Goal: Task Accomplishment & Management: Complete application form

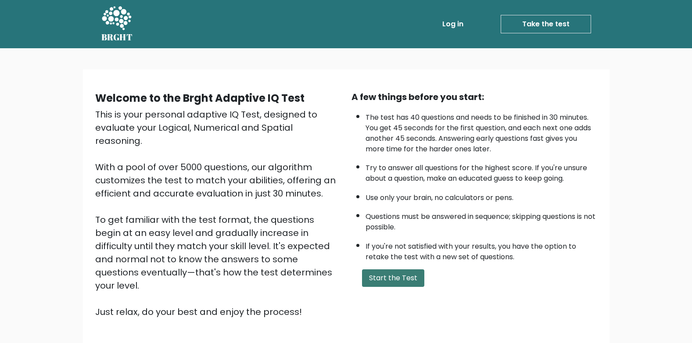
click at [403, 278] on button "Start the Test" at bounding box center [393, 279] width 62 height 18
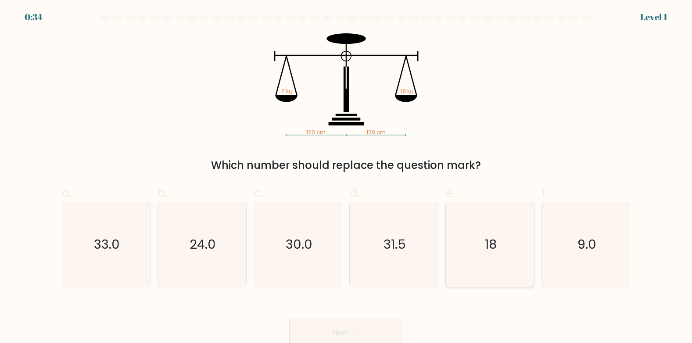
click at [477, 252] on icon "18" at bounding box center [490, 244] width 85 height 85
click at [347, 177] on input "e. 18" at bounding box center [346, 175] width 0 height 6
radio input "true"
click at [356, 331] on button "Next" at bounding box center [346, 333] width 114 height 28
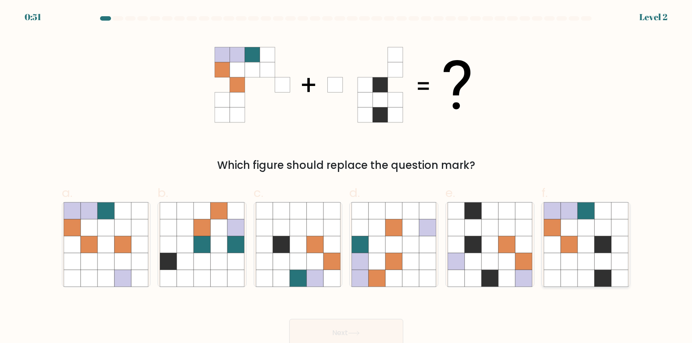
click at [587, 245] on icon at bounding box center [586, 244] width 17 height 17
click at [347, 177] on input "f." at bounding box center [346, 175] width 0 height 6
radio input "true"
click at [378, 325] on button "Next" at bounding box center [346, 333] width 114 height 28
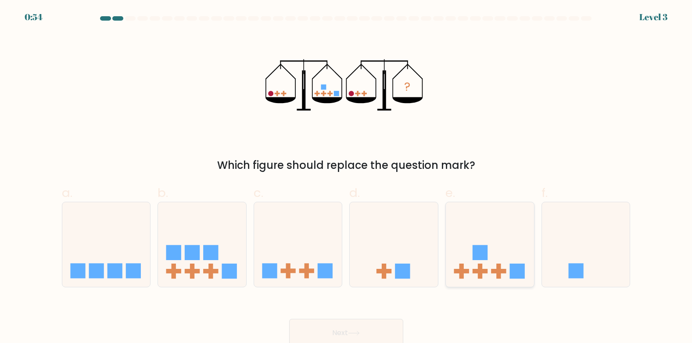
click at [485, 256] on rect at bounding box center [480, 252] width 15 height 15
click at [347, 177] on input "e." at bounding box center [346, 175] width 0 height 6
radio input "true"
click at [355, 330] on button "Next" at bounding box center [346, 333] width 114 height 28
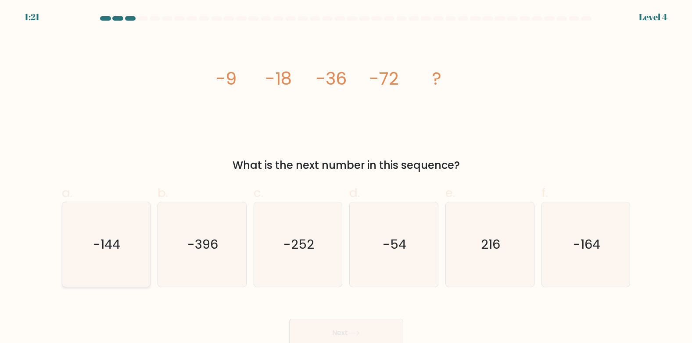
click at [132, 244] on icon "-144" at bounding box center [106, 244] width 85 height 85
click at [346, 177] on input "a. -144" at bounding box center [346, 175] width 0 height 6
radio input "true"
click at [316, 333] on button "Next" at bounding box center [346, 333] width 114 height 28
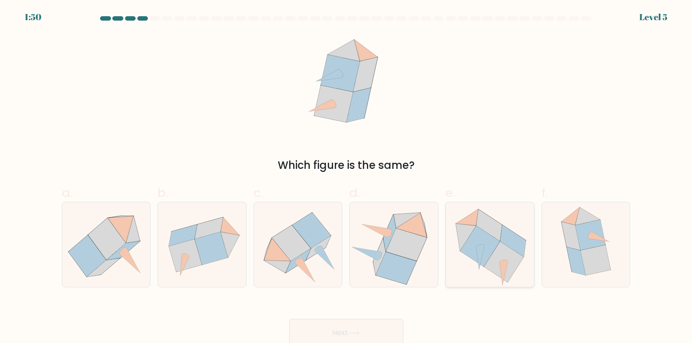
click at [495, 256] on icon at bounding box center [504, 262] width 40 height 40
click at [347, 177] on input "e." at bounding box center [346, 175] width 0 height 6
radio input "true"
click at [380, 326] on button "Next" at bounding box center [346, 333] width 114 height 28
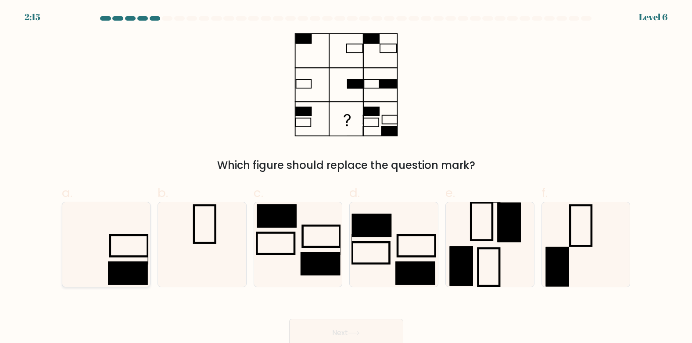
click at [140, 238] on icon at bounding box center [106, 244] width 85 height 85
click at [346, 177] on input "a." at bounding box center [346, 175] width 0 height 6
radio input "true"
click at [188, 240] on icon at bounding box center [202, 244] width 85 height 85
click at [346, 177] on input "b." at bounding box center [346, 175] width 0 height 6
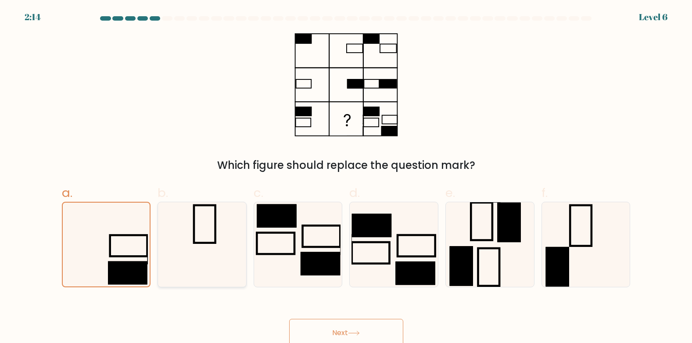
radio input "true"
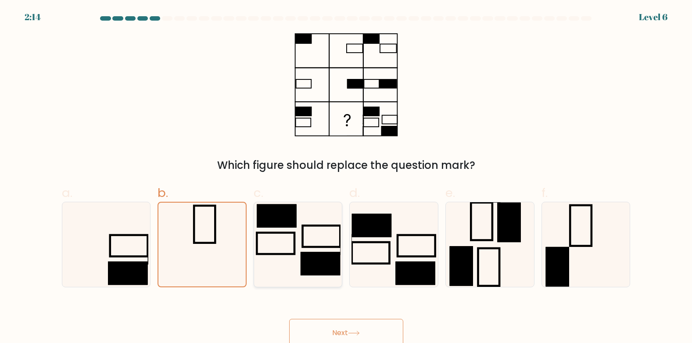
click at [270, 237] on icon at bounding box center [298, 244] width 85 height 85
click at [346, 177] on input "c." at bounding box center [346, 175] width 0 height 6
radio input "true"
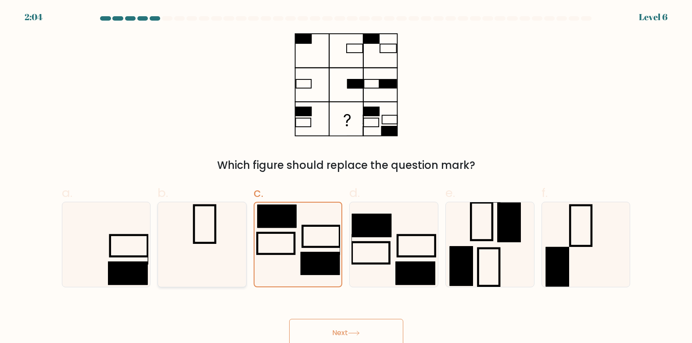
click at [185, 254] on icon at bounding box center [202, 244] width 85 height 85
click at [346, 177] on input "b." at bounding box center [346, 175] width 0 height 6
radio input "true"
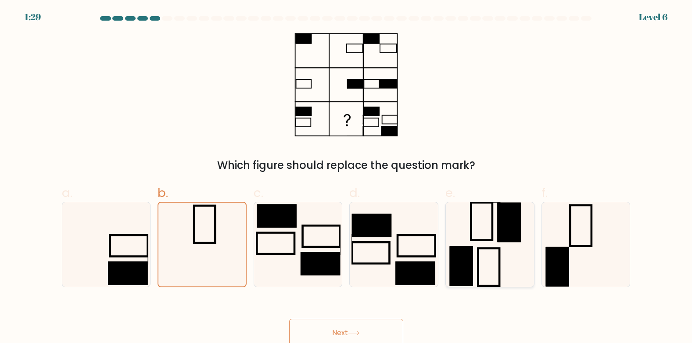
click at [516, 236] on rect at bounding box center [509, 223] width 23 height 40
click at [347, 177] on input "e." at bounding box center [346, 175] width 0 height 6
radio input "true"
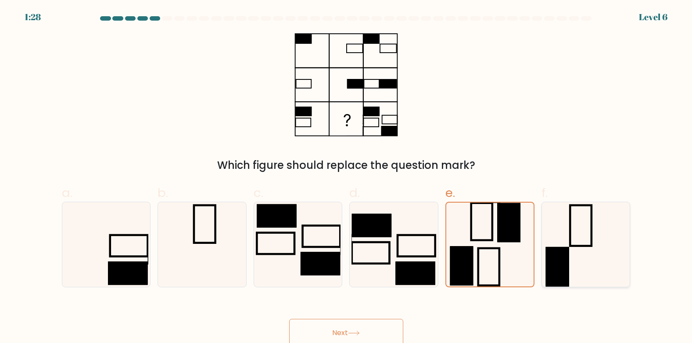
click at [554, 230] on icon at bounding box center [586, 244] width 85 height 85
click at [347, 177] on input "f." at bounding box center [346, 175] width 0 height 6
radio input "true"
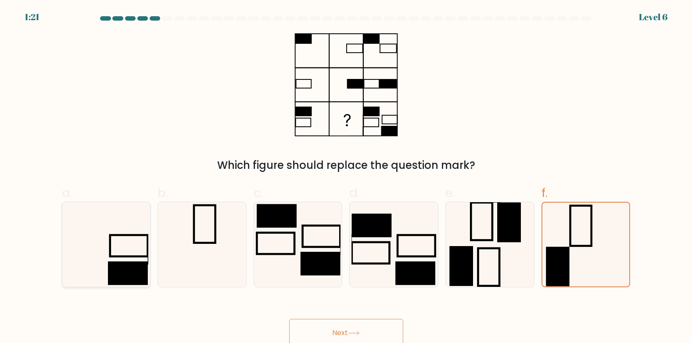
click at [126, 239] on icon at bounding box center [106, 244] width 85 height 85
click at [346, 177] on input "a." at bounding box center [346, 175] width 0 height 6
radio input "true"
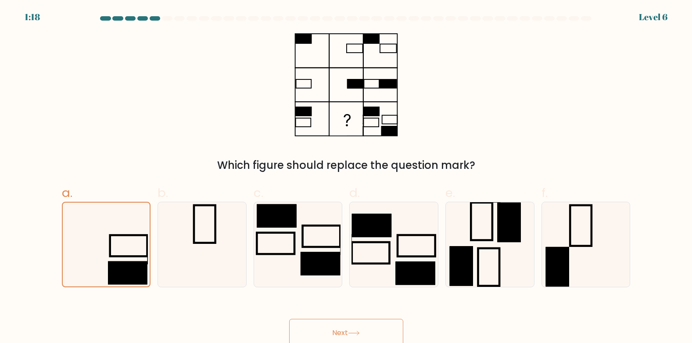
click at [338, 334] on button "Next" at bounding box center [346, 333] width 114 height 28
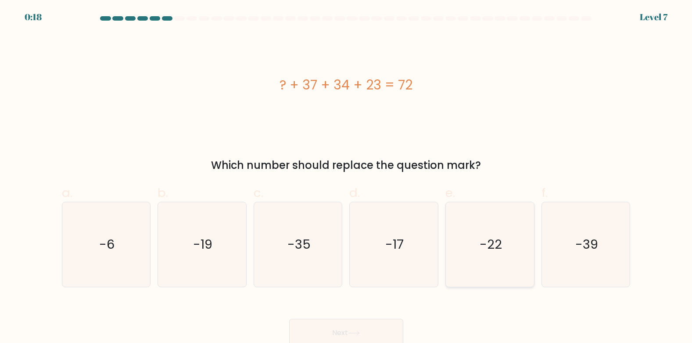
click at [483, 248] on text "-22" at bounding box center [491, 245] width 22 height 18
click at [347, 177] on input "e. -22" at bounding box center [346, 175] width 0 height 6
radio input "true"
click at [368, 322] on button "Next" at bounding box center [346, 333] width 114 height 28
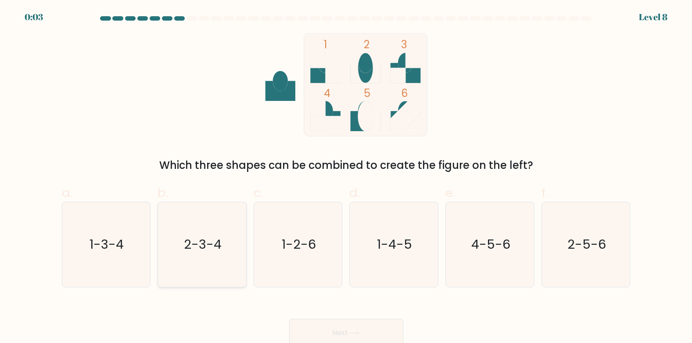
click at [227, 245] on icon "2-3-4" at bounding box center [202, 244] width 85 height 85
click at [346, 177] on input "b. 2-3-4" at bounding box center [346, 175] width 0 height 6
radio input "true"
click at [354, 317] on div "Next" at bounding box center [347, 322] width 580 height 49
click at [349, 323] on button "Next" at bounding box center [346, 333] width 114 height 28
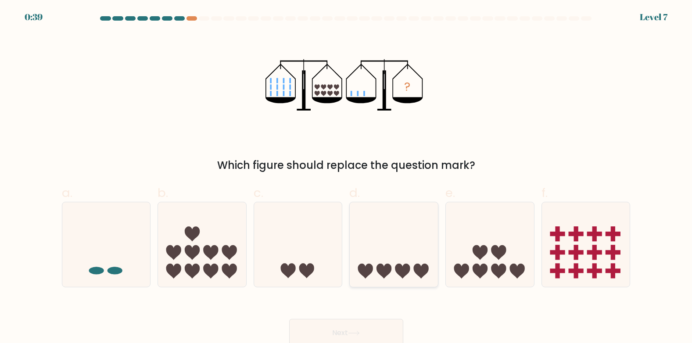
click at [401, 259] on icon at bounding box center [394, 244] width 88 height 73
click at [347, 177] on input "d." at bounding box center [346, 175] width 0 height 6
radio input "true"
click at [480, 258] on icon at bounding box center [480, 252] width 15 height 15
click at [347, 177] on input "e." at bounding box center [346, 175] width 0 height 6
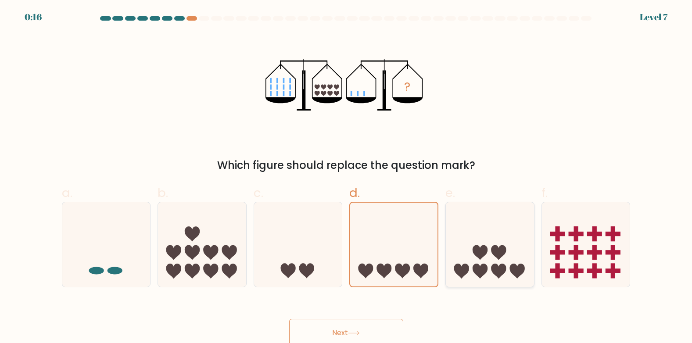
radio input "true"
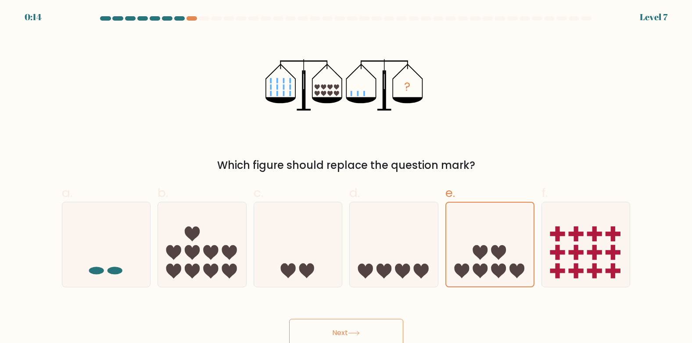
click at [343, 329] on button "Next" at bounding box center [346, 333] width 114 height 28
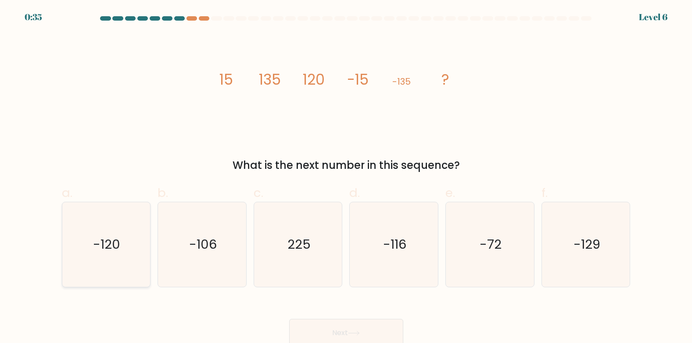
click at [134, 241] on icon "-120" at bounding box center [106, 244] width 85 height 85
click at [346, 177] on input "a. -120" at bounding box center [346, 175] width 0 height 6
radio input "true"
click at [340, 325] on button "Next" at bounding box center [346, 333] width 114 height 28
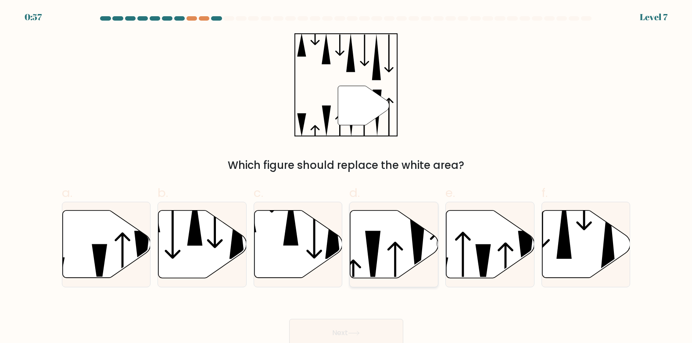
click at [390, 241] on icon at bounding box center [394, 245] width 88 height 68
click at [347, 177] on input "d." at bounding box center [346, 175] width 0 height 6
radio input "true"
click at [359, 332] on icon at bounding box center [354, 334] width 11 height 4
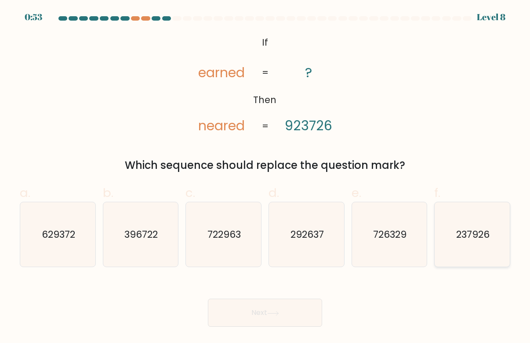
click at [492, 235] on icon "237926" at bounding box center [472, 234] width 65 height 65
click at [265, 177] on input "f. 237926" at bounding box center [265, 175] width 0 height 6
radio input "true"
click at [296, 310] on button "Next" at bounding box center [265, 313] width 114 height 28
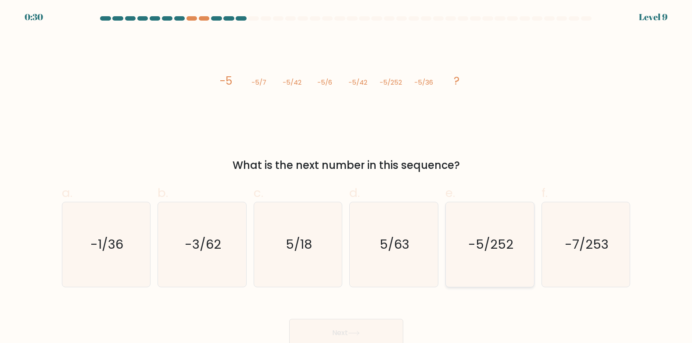
click at [482, 243] on text "-5/252" at bounding box center [491, 245] width 45 height 18
click at [347, 177] on input "e. -5/252" at bounding box center [346, 175] width 0 height 6
radio input "true"
click at [357, 326] on button "Next" at bounding box center [346, 333] width 114 height 28
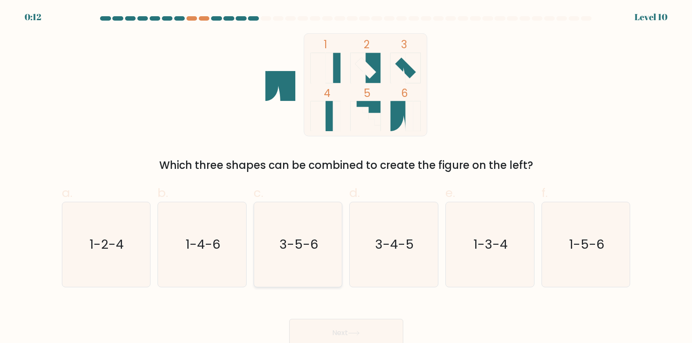
click at [326, 243] on icon "3-5-6" at bounding box center [298, 244] width 85 height 85
click at [346, 177] on input "c. 3-5-6" at bounding box center [346, 175] width 0 height 6
radio input "true"
click at [371, 334] on button "Next" at bounding box center [346, 333] width 114 height 28
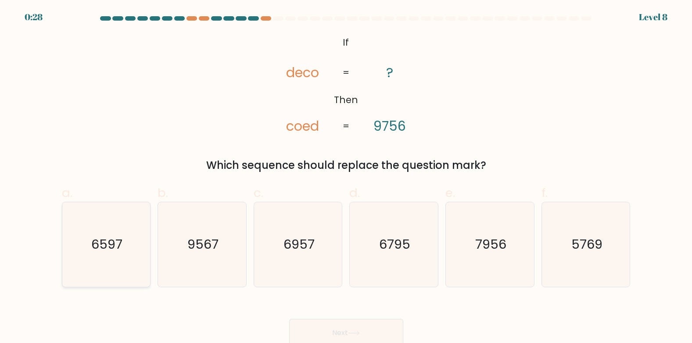
click at [109, 247] on text "6597" at bounding box center [106, 245] width 31 height 18
click at [346, 177] on input "a. 6597" at bounding box center [346, 175] width 0 height 6
radio input "true"
click at [319, 336] on button "Next" at bounding box center [346, 333] width 114 height 28
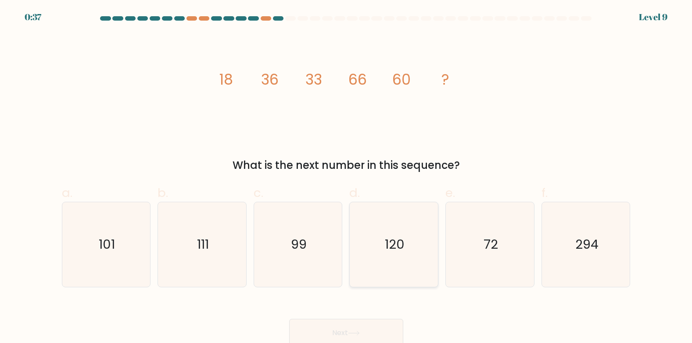
click at [397, 237] on text "120" at bounding box center [395, 245] width 20 height 18
click at [347, 177] on input "d. 120" at bounding box center [346, 175] width 0 height 6
radio input "true"
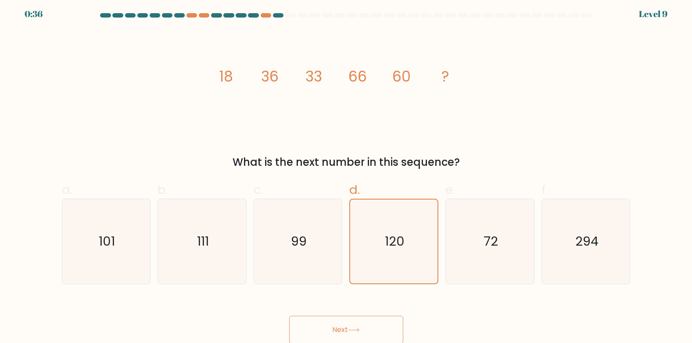
scroll to position [4, 0]
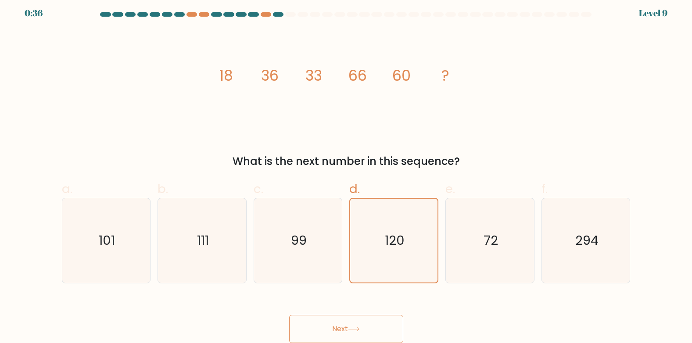
click at [363, 337] on button "Next" at bounding box center [346, 329] width 114 height 28
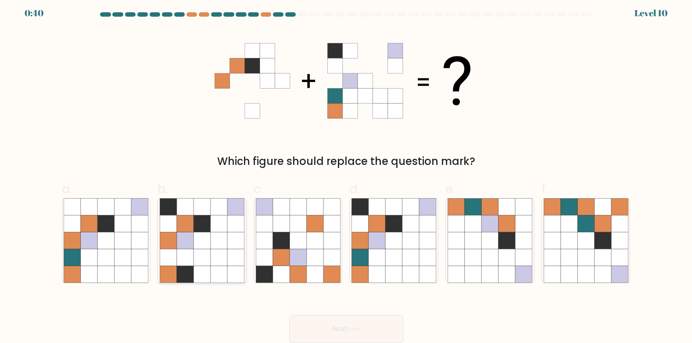
click at [231, 251] on icon at bounding box center [235, 257] width 17 height 17
click at [346, 173] on input "b." at bounding box center [346, 171] width 0 height 6
radio input "true"
click at [292, 323] on button "Next" at bounding box center [346, 329] width 114 height 28
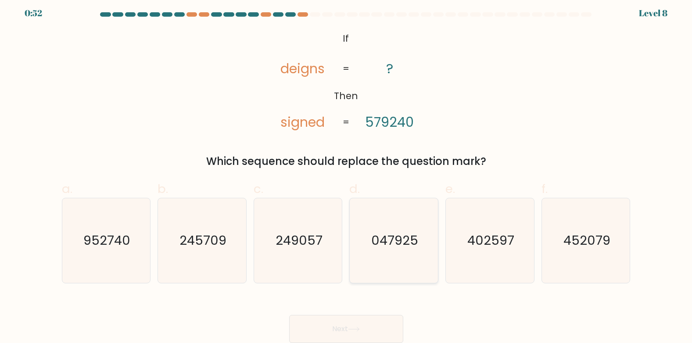
click at [385, 245] on text "047925" at bounding box center [394, 241] width 47 height 18
click at [347, 173] on input "d. 047925" at bounding box center [346, 171] width 0 height 6
radio input "true"
click at [366, 321] on button "Next" at bounding box center [346, 329] width 114 height 28
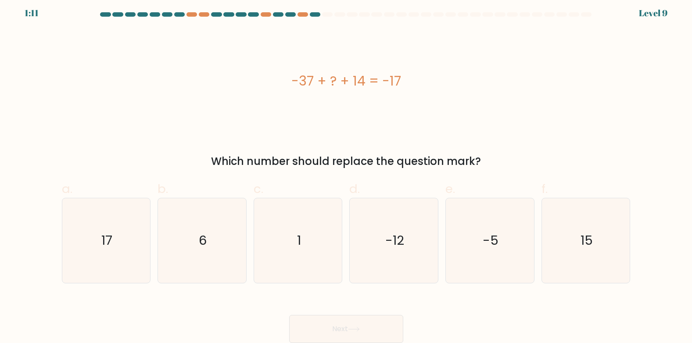
scroll to position [0, 0]
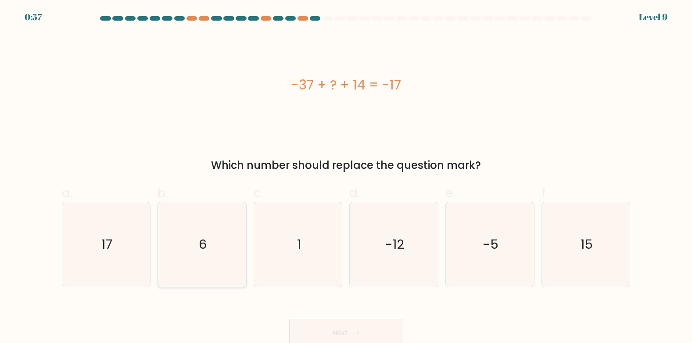
click at [213, 233] on icon "6" at bounding box center [202, 244] width 85 height 85
click at [346, 177] on input "b. 6" at bounding box center [346, 175] width 0 height 6
radio input "true"
click at [317, 334] on button "Next" at bounding box center [346, 333] width 114 height 28
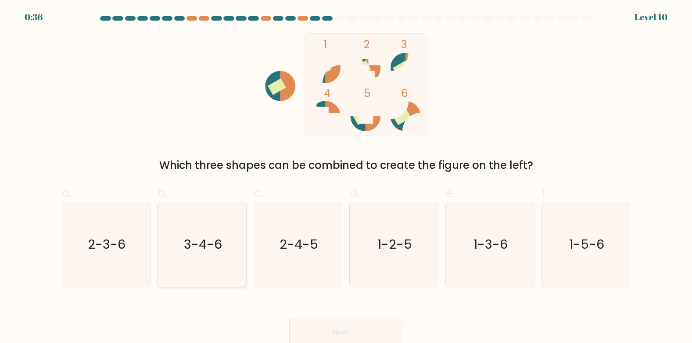
click at [191, 256] on icon "3-4-6" at bounding box center [202, 244] width 85 height 85
click at [346, 177] on input "b. 3-4-6" at bounding box center [346, 175] width 0 height 6
radio input "true"
click at [370, 327] on button "Next" at bounding box center [346, 333] width 114 height 28
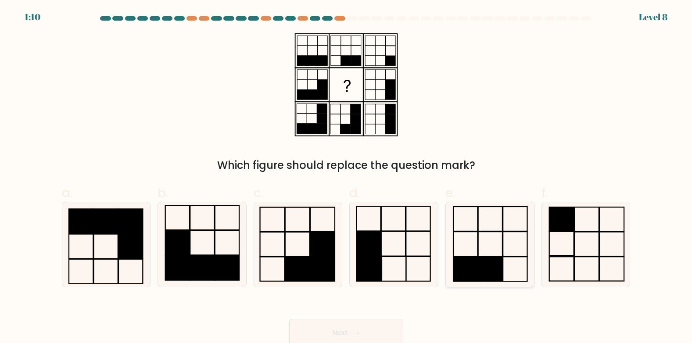
click at [514, 237] on icon at bounding box center [490, 244] width 85 height 85
click at [347, 177] on input "e." at bounding box center [346, 175] width 0 height 6
radio input "true"
click at [358, 332] on icon at bounding box center [354, 333] width 12 height 5
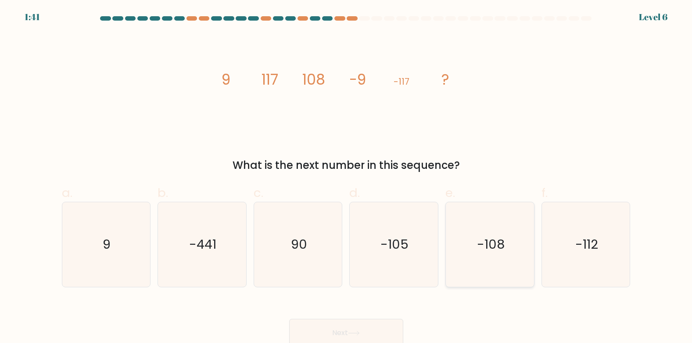
click at [476, 257] on icon "-108" at bounding box center [490, 244] width 85 height 85
click at [347, 177] on input "e. -108" at bounding box center [346, 175] width 0 height 6
radio input "true"
click at [333, 329] on button "Next" at bounding box center [346, 333] width 114 height 28
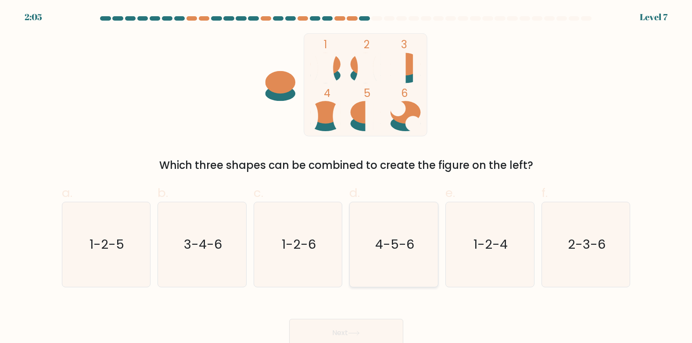
click at [424, 218] on icon "4-5-6" at bounding box center [394, 244] width 85 height 85
click at [347, 177] on input "d. 4-5-6" at bounding box center [346, 175] width 0 height 6
radio input "true"
click at [364, 327] on button "Next" at bounding box center [346, 333] width 114 height 28
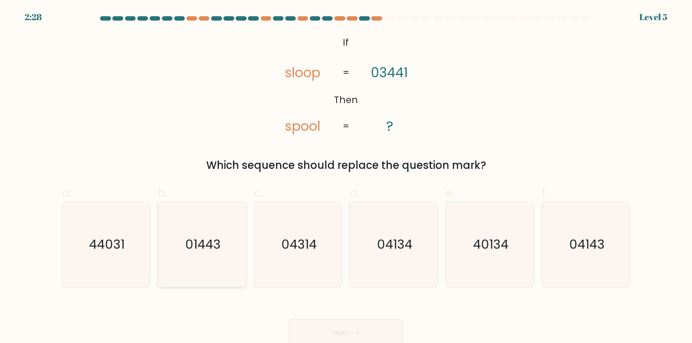
click at [202, 246] on text "01443" at bounding box center [203, 245] width 36 height 18
click at [346, 177] on input "b. 01443" at bounding box center [346, 175] width 0 height 6
radio input "true"
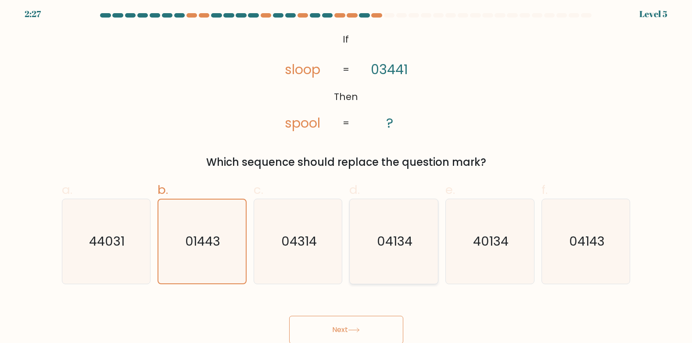
scroll to position [4, 0]
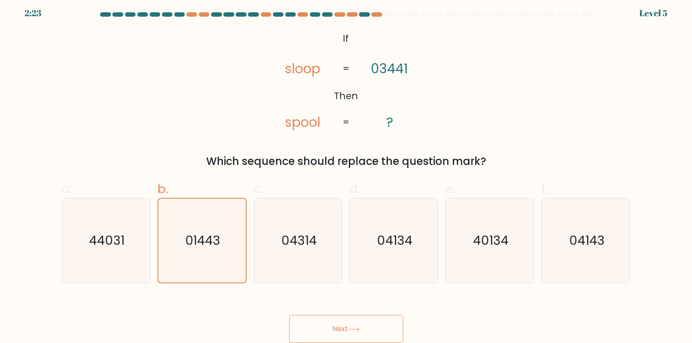
click at [345, 330] on button "Next" at bounding box center [346, 329] width 114 height 28
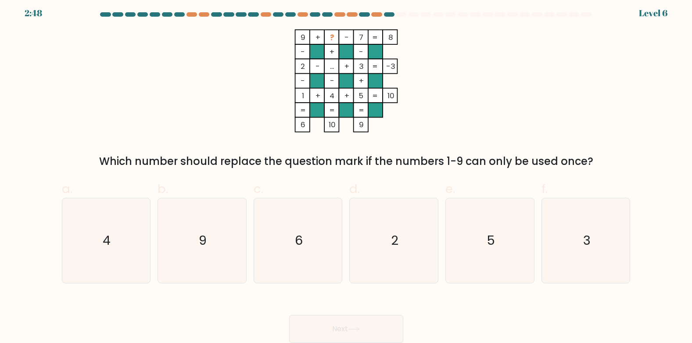
scroll to position [0, 0]
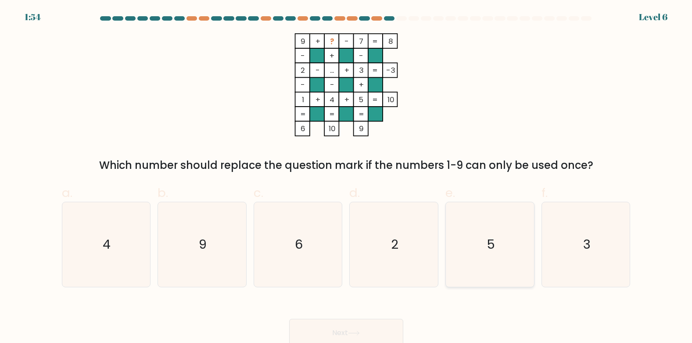
click at [491, 247] on text "5" at bounding box center [491, 245] width 8 height 18
click at [347, 177] on input "e. 5" at bounding box center [346, 175] width 0 height 6
radio input "true"
click at [363, 328] on button "Next" at bounding box center [346, 333] width 114 height 28
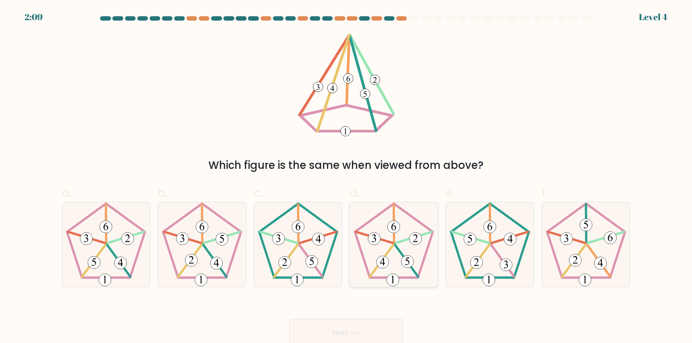
click at [382, 267] on 275 at bounding box center [383, 262] width 12 height 12
click at [347, 177] on input "d." at bounding box center [346, 175] width 0 height 6
radio input "true"
click at [328, 328] on button "Next" at bounding box center [346, 333] width 114 height 28
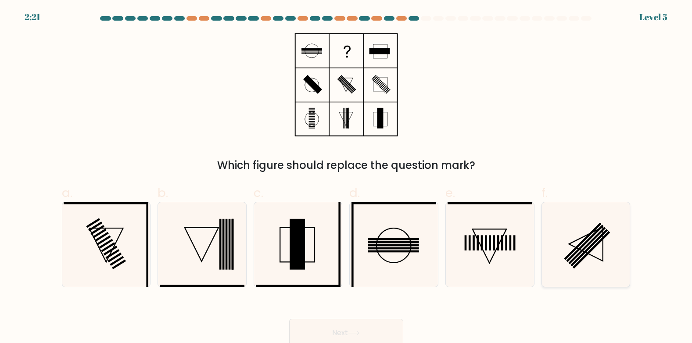
click at [584, 238] on icon at bounding box center [586, 244] width 34 height 34
click at [347, 177] on input "f." at bounding box center [346, 175] width 0 height 6
radio input "true"
click at [373, 328] on button "Next" at bounding box center [346, 333] width 114 height 28
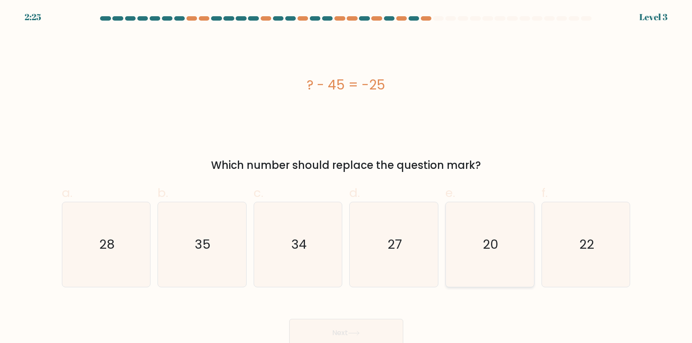
click at [489, 228] on icon "20" at bounding box center [490, 244] width 85 height 85
click at [347, 177] on input "e. 20" at bounding box center [346, 175] width 0 height 6
radio input "true"
click at [329, 327] on button "Next" at bounding box center [346, 333] width 114 height 28
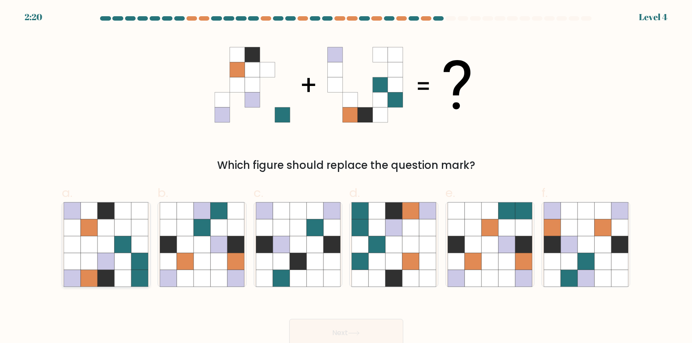
click at [120, 225] on icon at bounding box center [123, 228] width 17 height 17
click at [346, 177] on input "a." at bounding box center [346, 175] width 0 height 6
radio input "true"
click at [305, 325] on button "Next" at bounding box center [346, 333] width 114 height 28
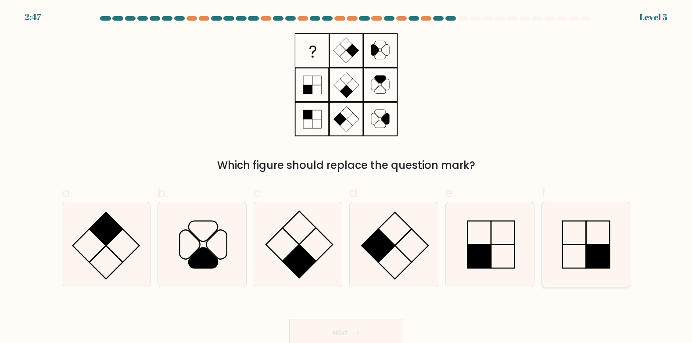
click at [582, 241] on icon at bounding box center [586, 244] width 85 height 85
click at [347, 177] on input "f." at bounding box center [346, 175] width 0 height 6
radio input "true"
click at [368, 328] on button "Next" at bounding box center [346, 333] width 114 height 28
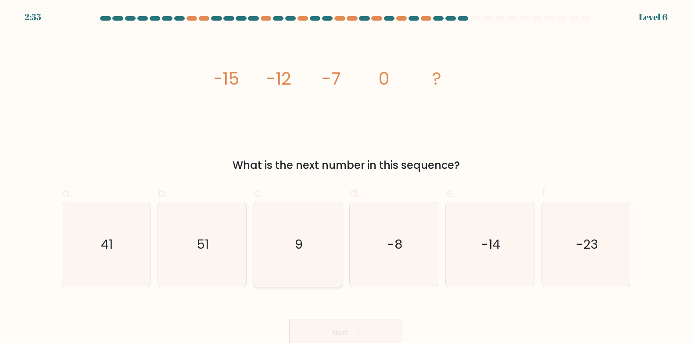
click at [298, 242] on text "9" at bounding box center [299, 245] width 8 height 18
click at [346, 177] on input "c. 9" at bounding box center [346, 175] width 0 height 6
radio input "true"
click at [338, 335] on button "Next" at bounding box center [346, 333] width 114 height 28
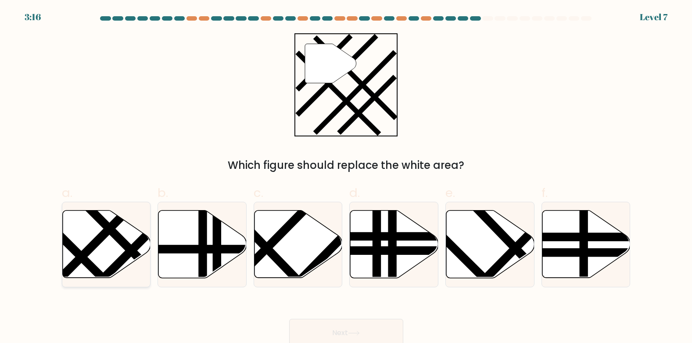
click at [96, 243] on line at bounding box center [95, 243] width 92 height 93
click at [346, 177] on input "a." at bounding box center [346, 175] width 0 height 6
radio input "true"
click at [361, 322] on button "Next" at bounding box center [346, 333] width 114 height 28
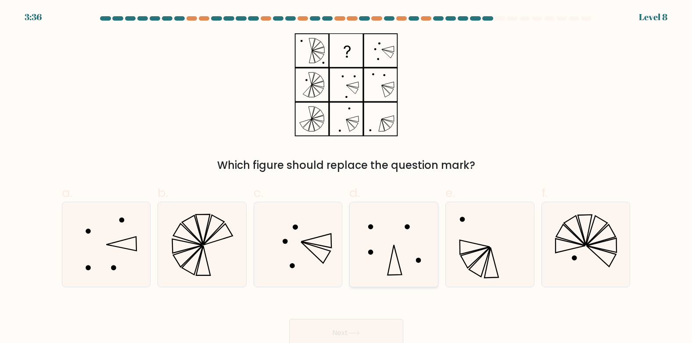
click at [393, 262] on icon at bounding box center [394, 244] width 85 height 85
click at [347, 177] on input "d." at bounding box center [346, 175] width 0 height 6
radio input "true"
click at [355, 335] on icon at bounding box center [354, 333] width 12 height 5
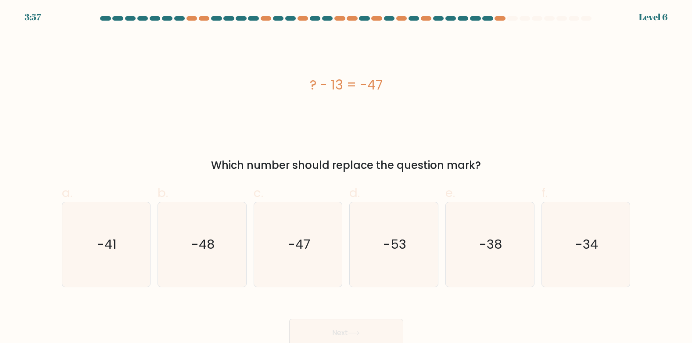
drag, startPoint x: 311, startPoint y: 83, endPoint x: 395, endPoint y: 83, distance: 84.3
click at [395, 83] on div "? - 13 = -47" at bounding box center [346, 85] width 569 height 20
copy div "? - 13 = -47"
click at [587, 252] on text "-34" at bounding box center [587, 245] width 23 height 18
click at [347, 177] on input "f. -34" at bounding box center [346, 175] width 0 height 6
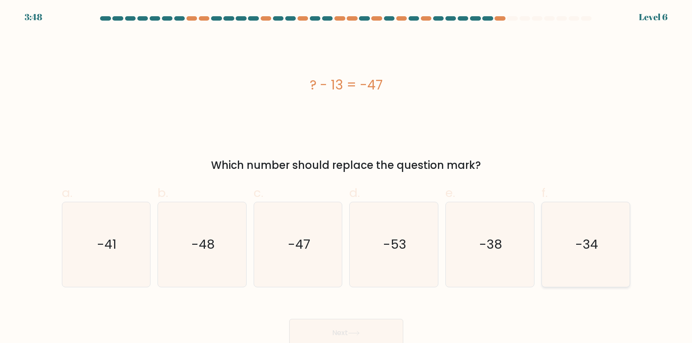
radio input "true"
click at [324, 327] on button "Next" at bounding box center [346, 333] width 114 height 28
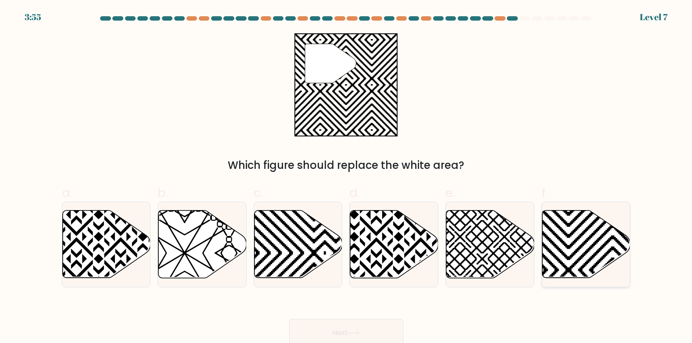
click at [578, 240] on icon at bounding box center [613, 281] width 178 height 178
click at [347, 177] on input "f." at bounding box center [346, 175] width 0 height 6
radio input "true"
click at [374, 328] on button "Next" at bounding box center [346, 333] width 114 height 28
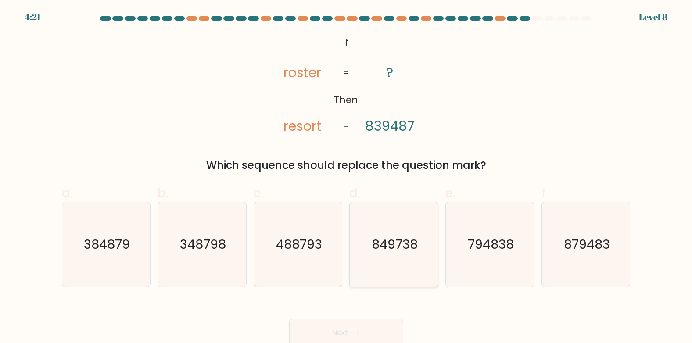
click at [371, 243] on icon "849738" at bounding box center [394, 244] width 85 height 85
click at [347, 177] on input "d. 849738" at bounding box center [346, 175] width 0 height 6
radio input "true"
click at [348, 328] on button "Next" at bounding box center [346, 333] width 114 height 28
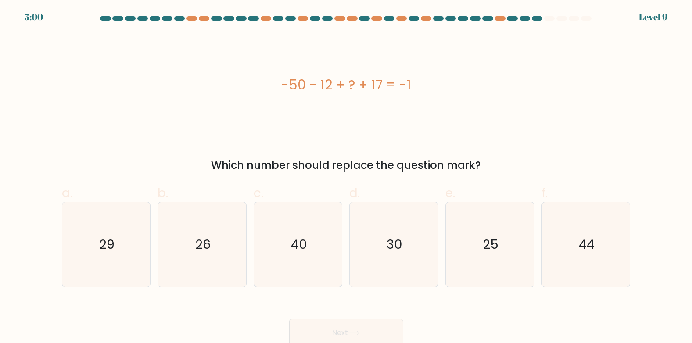
drag, startPoint x: 283, startPoint y: 84, endPoint x: 435, endPoint y: 84, distance: 151.5
click at [435, 84] on div "-50 - 12 + ? + 17 = -1" at bounding box center [346, 85] width 569 height 20
copy div "-50 - 12 + ? + 17 = -1"
click at [289, 115] on div "-50 - 12 + ? + 17 = -1" at bounding box center [346, 84] width 569 height 103
click at [578, 243] on icon "44" at bounding box center [586, 244] width 85 height 85
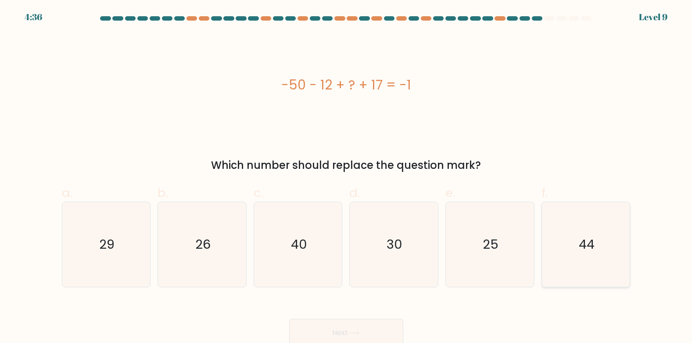
click at [347, 177] on input "f. 44" at bounding box center [346, 175] width 0 height 6
radio input "true"
click at [366, 330] on button "Next" at bounding box center [346, 333] width 114 height 28
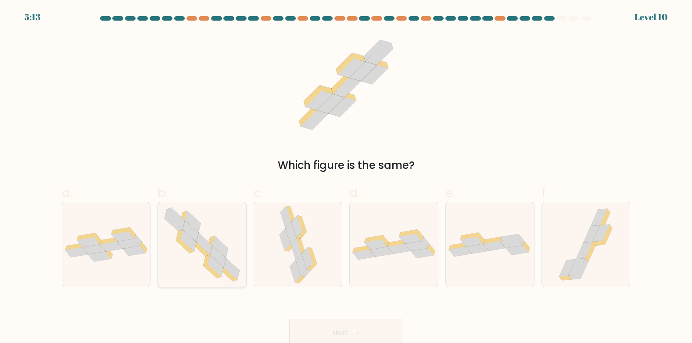
click at [210, 244] on icon at bounding box center [205, 244] width 16 height 22
click at [346, 177] on input "b." at bounding box center [346, 175] width 0 height 6
radio input "true"
click at [338, 341] on button "Next" at bounding box center [346, 333] width 114 height 28
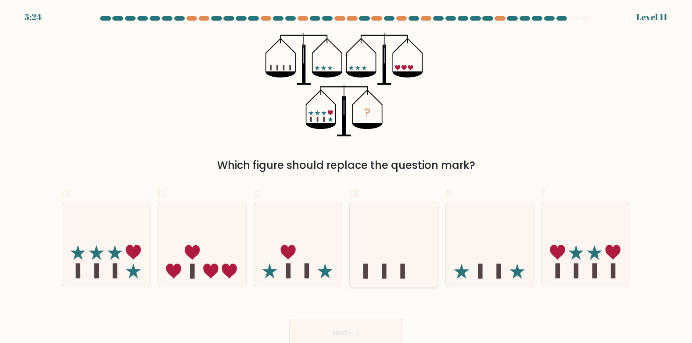
click at [382, 233] on icon at bounding box center [394, 244] width 88 height 73
click at [347, 177] on input "d." at bounding box center [346, 175] width 0 height 6
radio input "true"
click at [302, 258] on icon at bounding box center [298, 244] width 88 height 73
click at [346, 177] on input "c." at bounding box center [346, 175] width 0 height 6
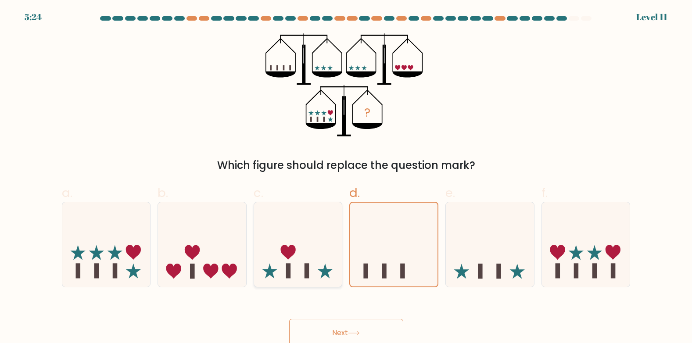
radio input "true"
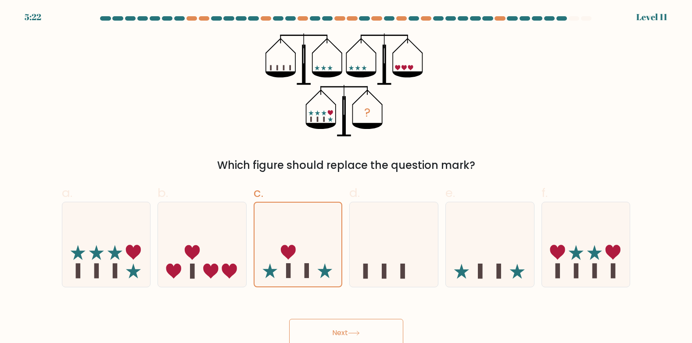
click at [318, 324] on button "Next" at bounding box center [346, 333] width 114 height 28
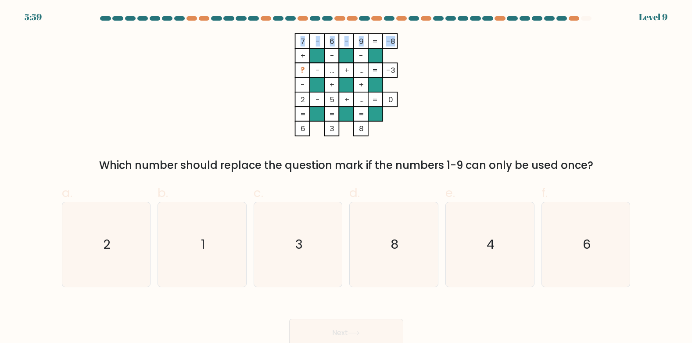
drag, startPoint x: 300, startPoint y: 38, endPoint x: 393, endPoint y: 38, distance: 92.2
click at [393, 38] on icon "7 - 6 - 9 -8 + - - ? - ... + ... -3 - + + 2 - 5 + ... = 0 = = = = 6 3 8 =" at bounding box center [346, 84] width 263 height 103
copy icon "7 - 6 - 9 -8"
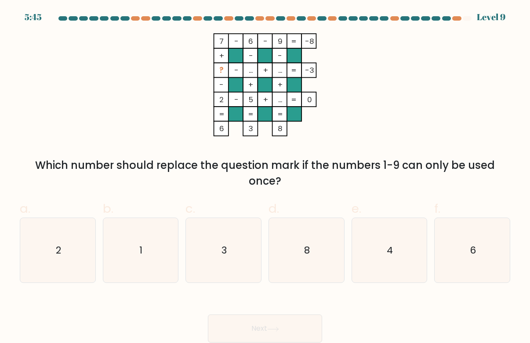
click at [292, 98] on tspan "=" at bounding box center [294, 99] width 6 height 11
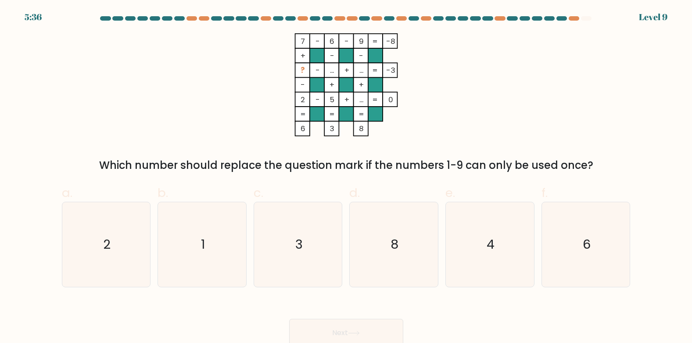
drag, startPoint x: 300, startPoint y: 41, endPoint x: 300, endPoint y: 91, distance: 50.1
click at [300, 91] on icon "7 - 6 - 9 -8 + - - ? - ... + ... -3 - + + 2 - 5 + ... = 0 = = = = 6 3 8 =" at bounding box center [346, 84] width 263 height 103
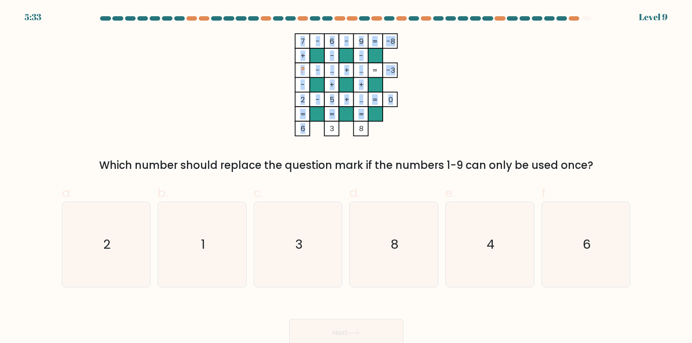
drag, startPoint x: 301, startPoint y: 40, endPoint x: 303, endPoint y: 127, distance: 87.4
click at [303, 127] on icon "7 - 6 - 9 -8 + - - ? - ... + ... -3 - + + 2 - 5 + ... = 0 = = = = 6 3 8 =" at bounding box center [346, 84] width 263 height 103
copy icon "7 - 6 - 9 -8 + - - ? - ... + ... -3 - + + 2 - 5 + ... = 0 = = = = 6"
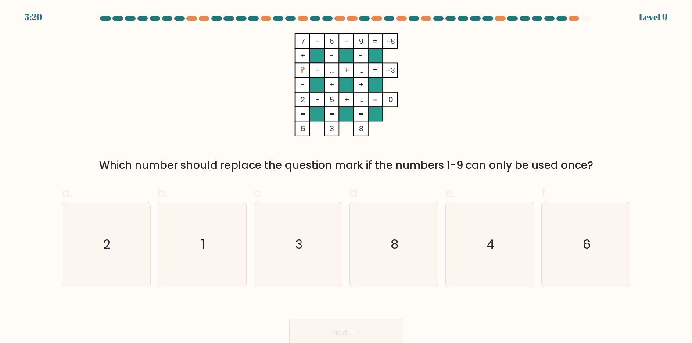
click at [315, 121] on rect at bounding box center [317, 114] width 14 height 14
click at [227, 245] on icon "1" at bounding box center [202, 244] width 85 height 85
click at [346, 177] on input "b. 1" at bounding box center [346, 175] width 0 height 6
radio input "true"
click at [326, 321] on button "Next" at bounding box center [346, 333] width 114 height 28
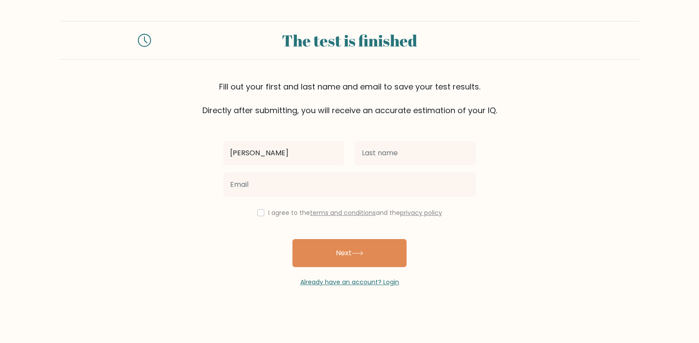
type input "[PERSON_NAME]"
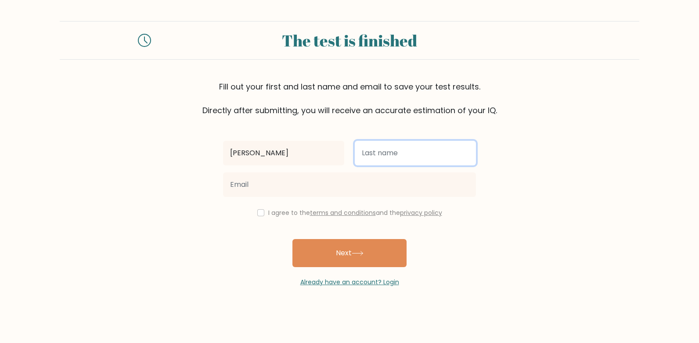
click at [362, 159] on input "text" at bounding box center [415, 153] width 121 height 25
type input "mamdouh"
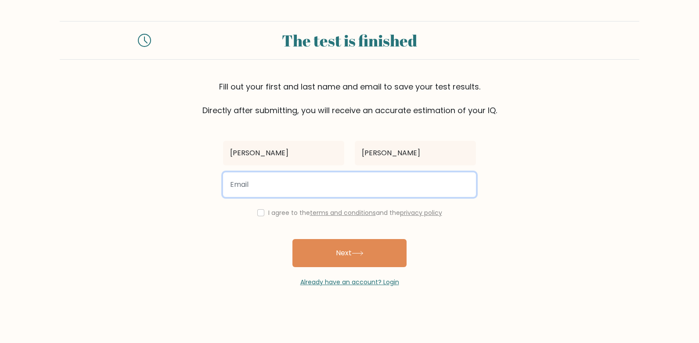
click at [247, 188] on input "email" at bounding box center [349, 185] width 253 height 25
click at [287, 175] on input "email" at bounding box center [349, 185] width 253 height 25
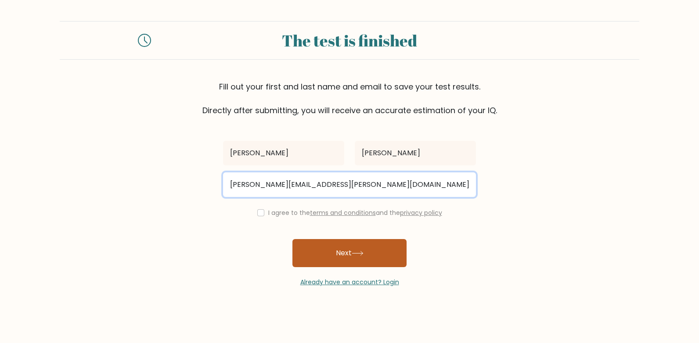
type input "Marcelino.mamdouh@nexperience.org"
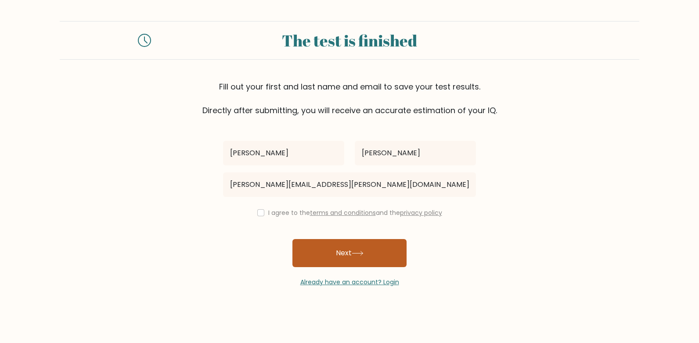
click at [341, 258] on button "Next" at bounding box center [349, 253] width 114 height 28
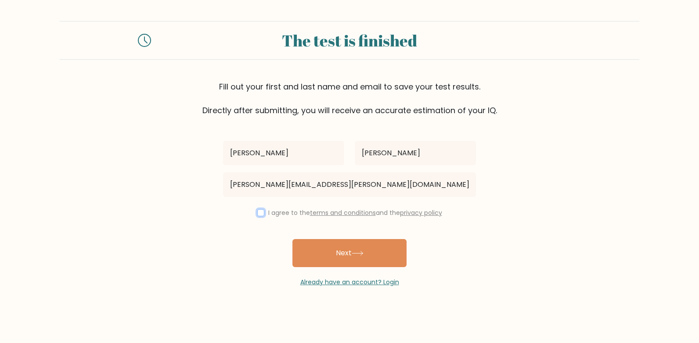
click at [262, 210] on input "checkbox" at bounding box center [260, 212] width 7 height 7
checkbox input "true"
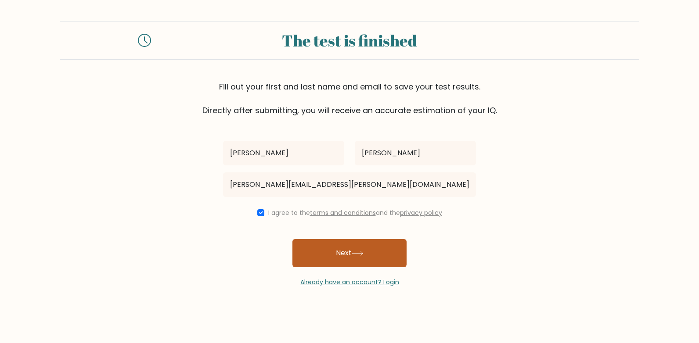
click at [315, 256] on button "Next" at bounding box center [349, 253] width 114 height 28
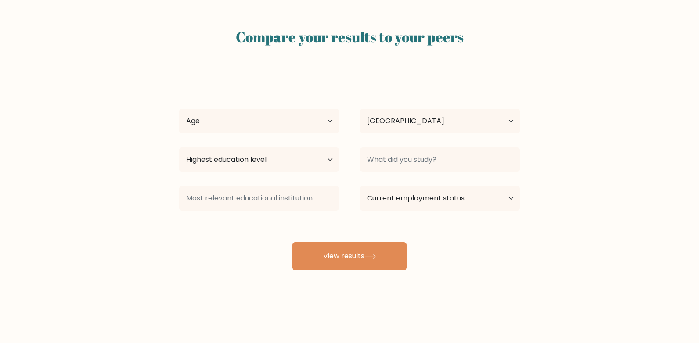
select select "EG"
click at [260, 112] on select "Age Under [DEMOGRAPHIC_DATA] [DEMOGRAPHIC_DATA] [DEMOGRAPHIC_DATA] [DEMOGRAPHIC…" at bounding box center [259, 121] width 160 height 25
select select "18_24"
click at [179, 109] on select "Age Under [DEMOGRAPHIC_DATA] [DEMOGRAPHIC_DATA] [DEMOGRAPHIC_DATA] [DEMOGRAPHIC…" at bounding box center [259, 121] width 160 height 25
click at [281, 164] on select "Highest education level No schooling Primary Lower Secondary Upper Secondary Oc…" at bounding box center [259, 160] width 160 height 25
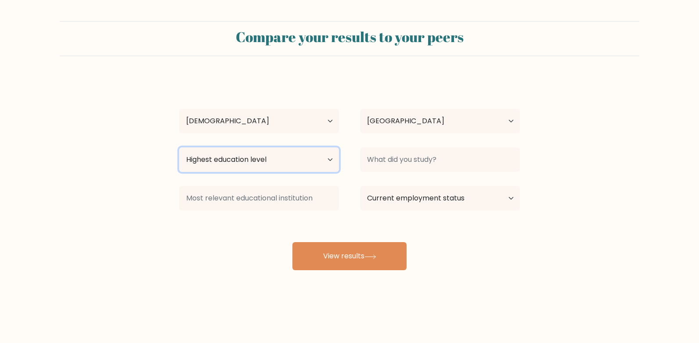
select select "bachelors_degree"
click at [179, 148] on select "Highest education level No schooling Primary Lower Secondary Upper Secondary Oc…" at bounding box center [259, 160] width 160 height 25
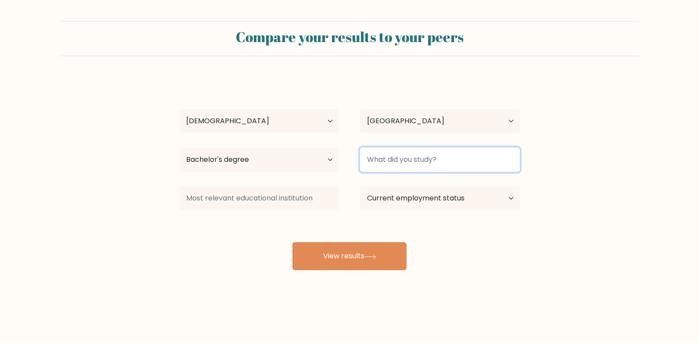
click at [392, 162] on input at bounding box center [440, 160] width 160 height 25
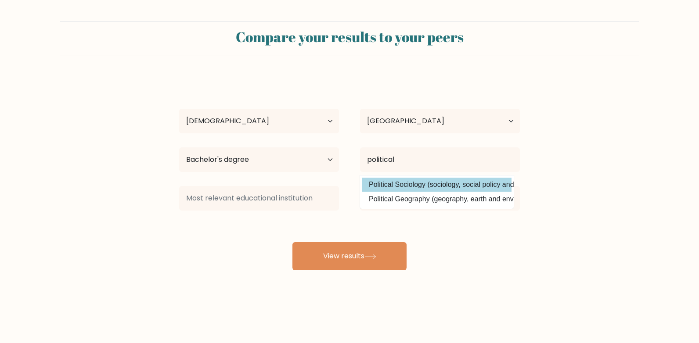
click at [420, 182] on option "Political Sociology (sociology, social policy and anthropology)" at bounding box center [436, 185] width 149 height 14
type input "Political Sociology"
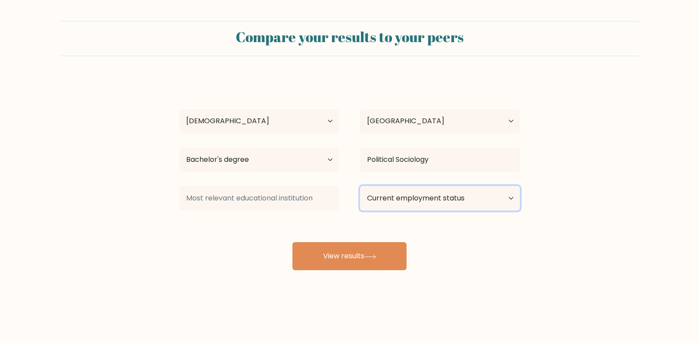
click at [392, 202] on select "Current employment status Employed Student Retired Other / prefer not to answer" at bounding box center [440, 198] width 160 height 25
select select "employed"
click at [360, 186] on select "Current employment status Employed Student Retired Other / prefer not to answer" at bounding box center [440, 198] width 160 height 25
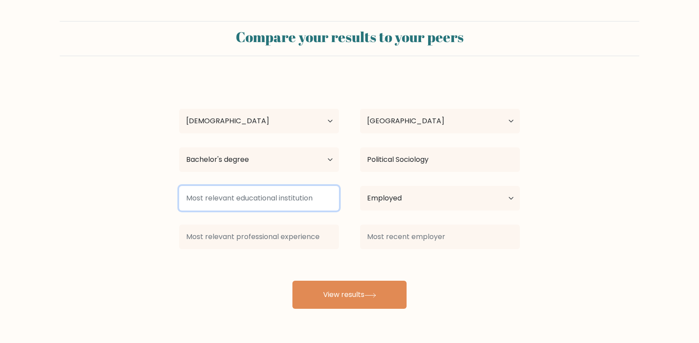
click at [310, 199] on input at bounding box center [259, 198] width 160 height 25
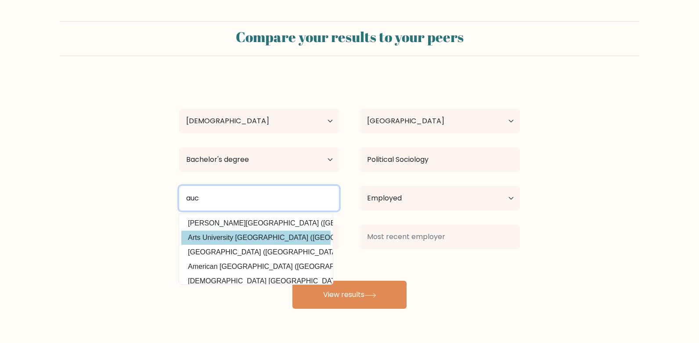
scroll to position [44, 0]
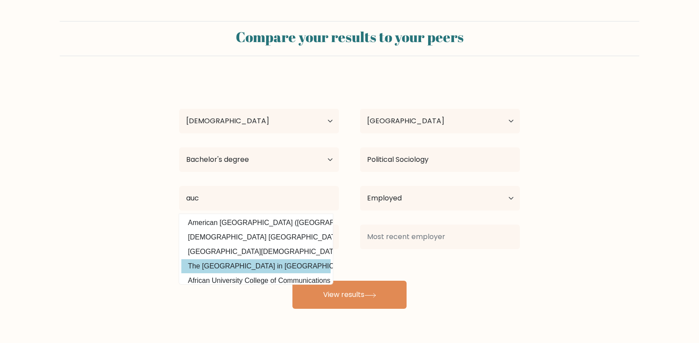
click at [250, 269] on option "The [GEOGRAPHIC_DATA] in [GEOGRAPHIC_DATA] ([GEOGRAPHIC_DATA])" at bounding box center [255, 267] width 149 height 14
type input "The [GEOGRAPHIC_DATA] in [GEOGRAPHIC_DATA]"
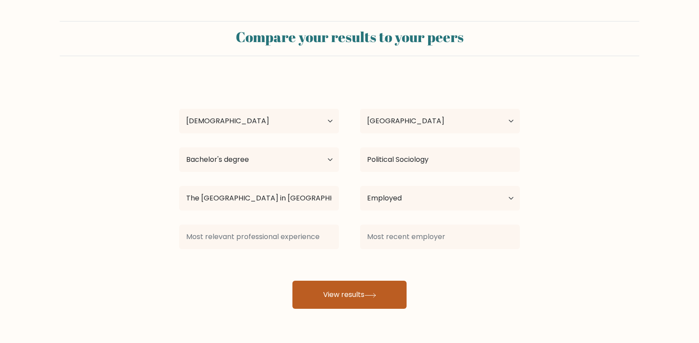
click at [375, 303] on button "View results" at bounding box center [349, 295] width 114 height 28
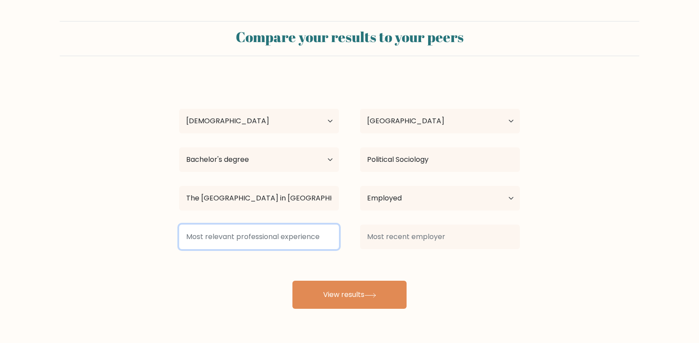
click at [272, 231] on input at bounding box center [259, 237] width 160 height 25
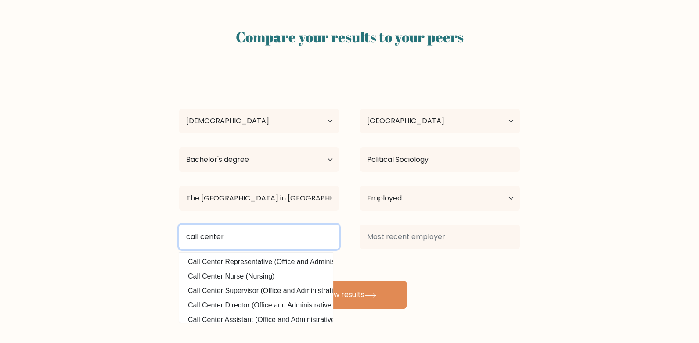
type input "call center"
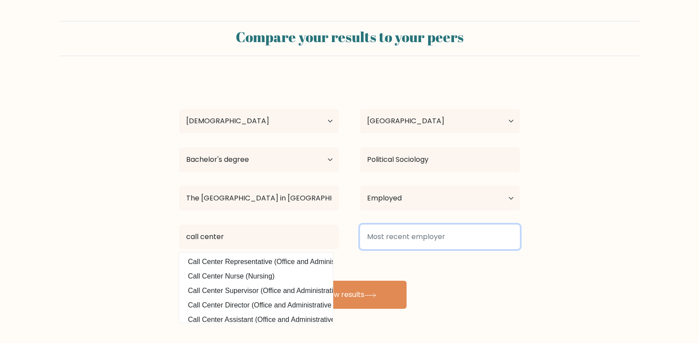
click at [387, 234] on input at bounding box center [440, 237] width 160 height 25
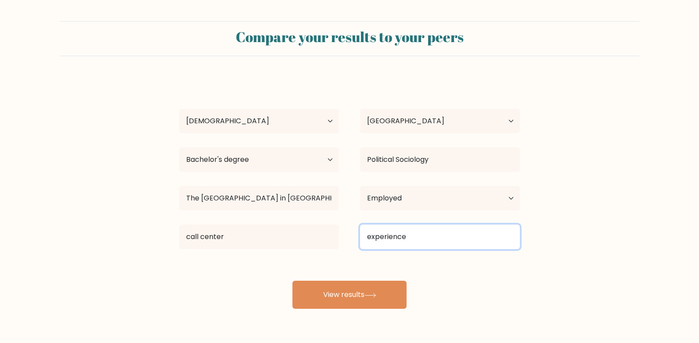
click at [367, 240] on input "experience" at bounding box center [440, 237] width 160 height 25
type input "nexperience"
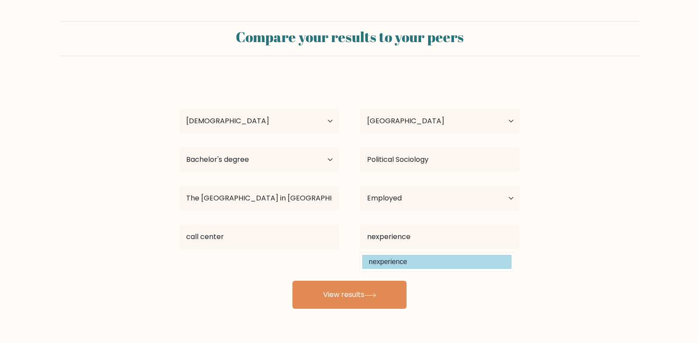
click at [393, 269] on option "nexperience" at bounding box center [436, 262] width 149 height 14
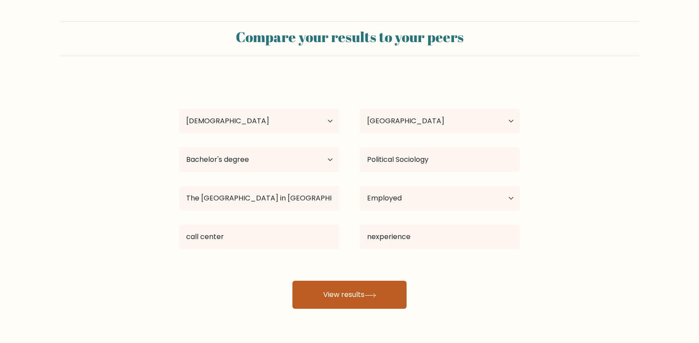
click at [361, 295] on button "View results" at bounding box center [349, 295] width 114 height 28
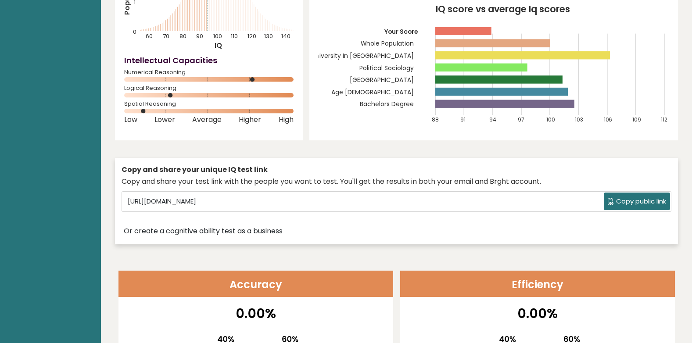
scroll to position [120, 0]
